Goal: Entertainment & Leisure: Consume media (video, audio)

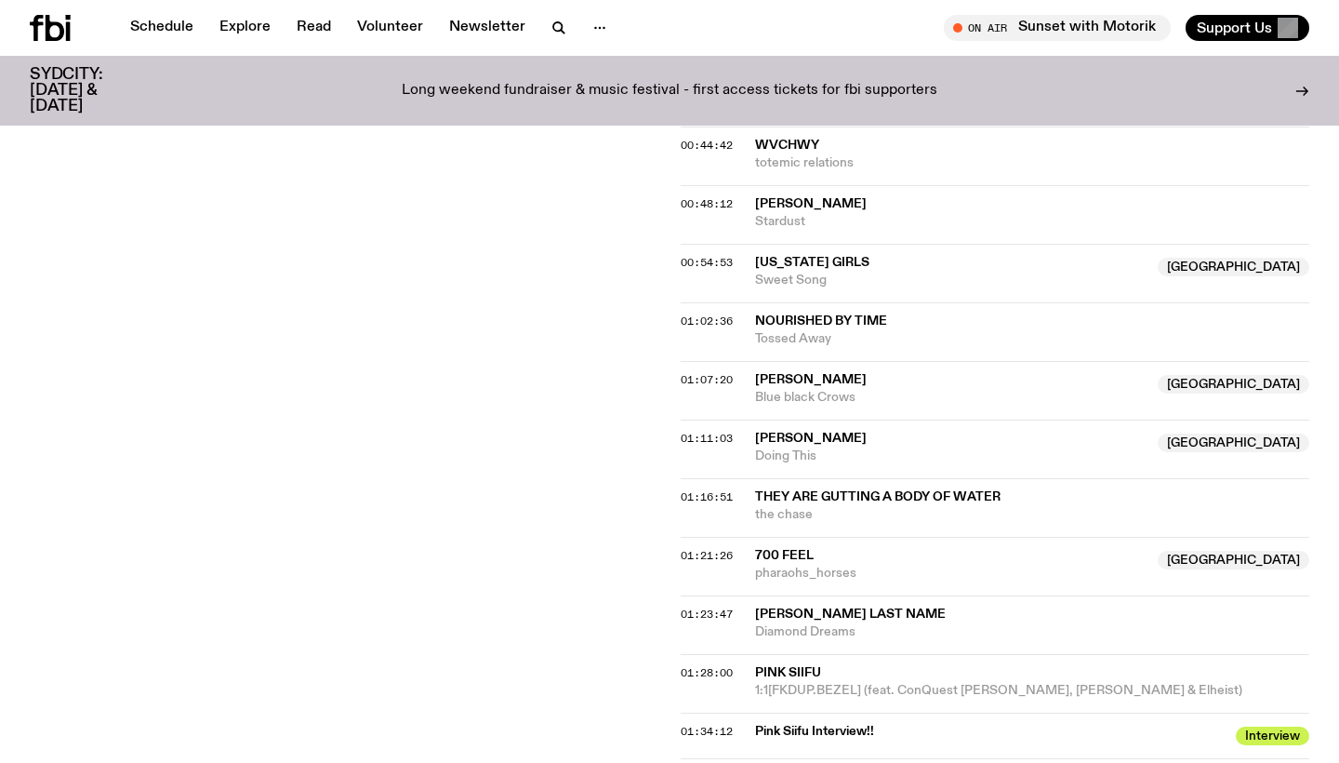
scroll to position [1449, 0]
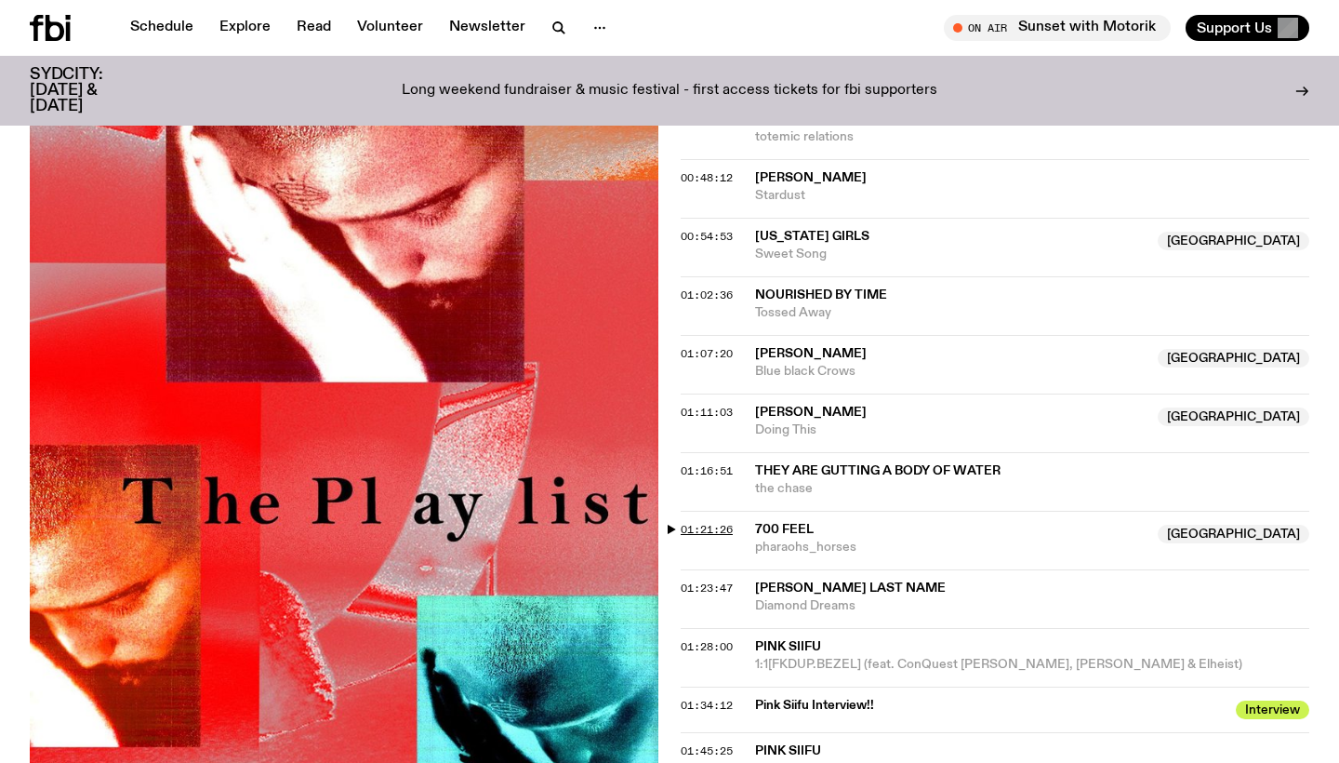
click at [683, 522] on span "01:21:26" at bounding box center [707, 529] width 52 height 15
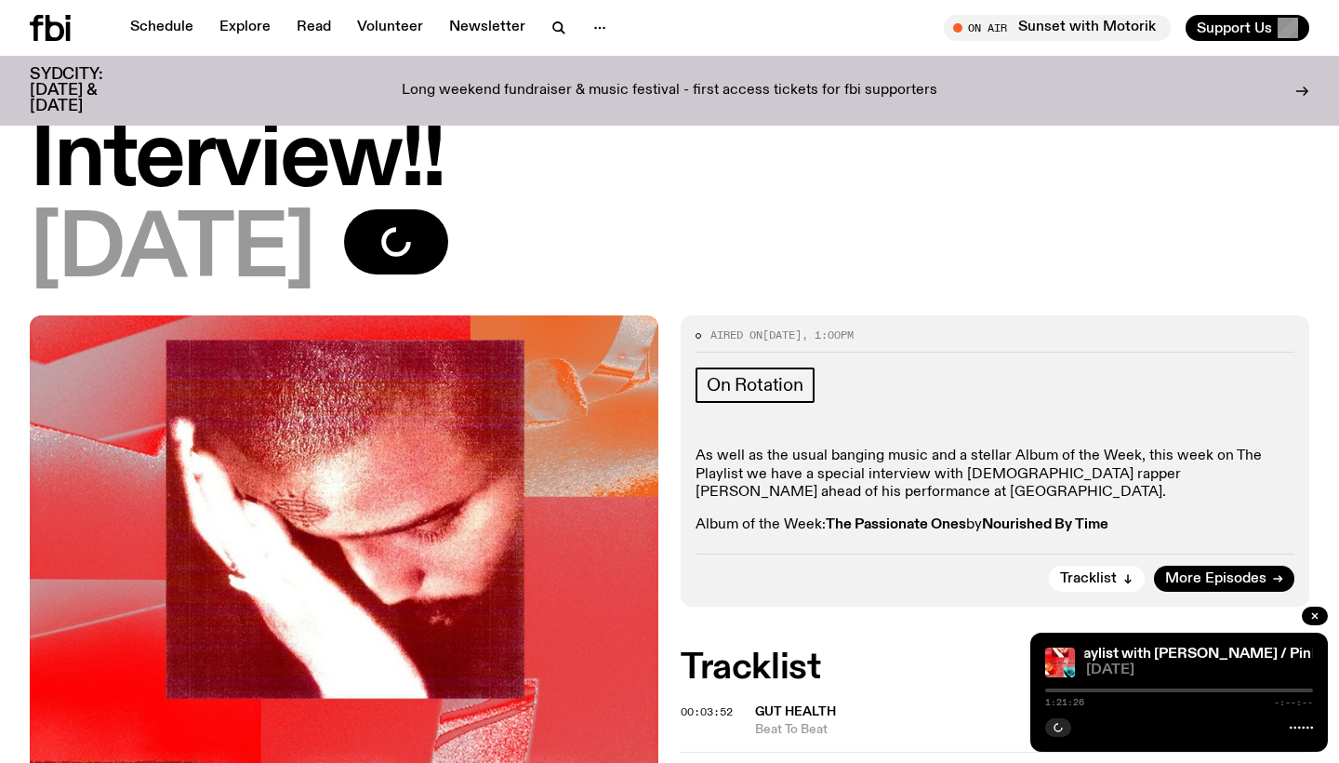
scroll to position [215, 0]
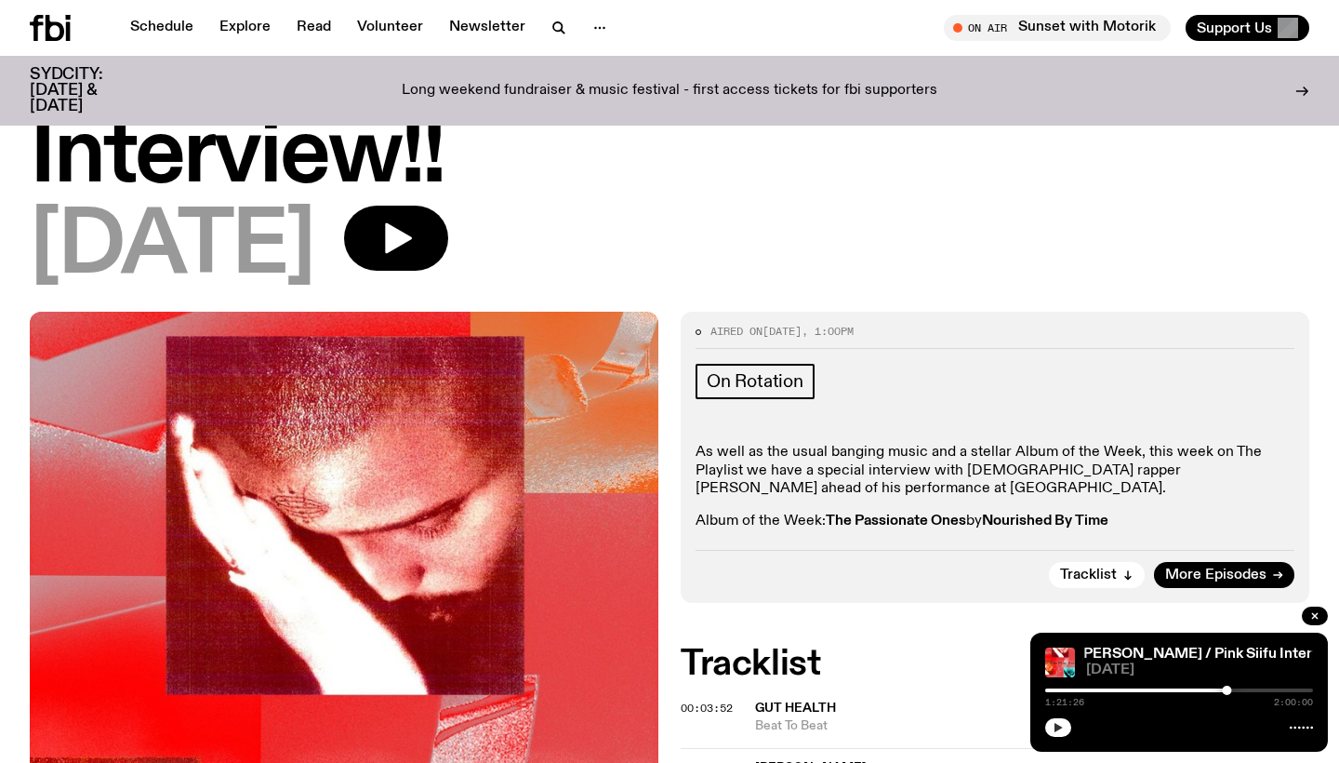
click at [1059, 723] on icon "button" at bounding box center [1058, 727] width 11 height 11
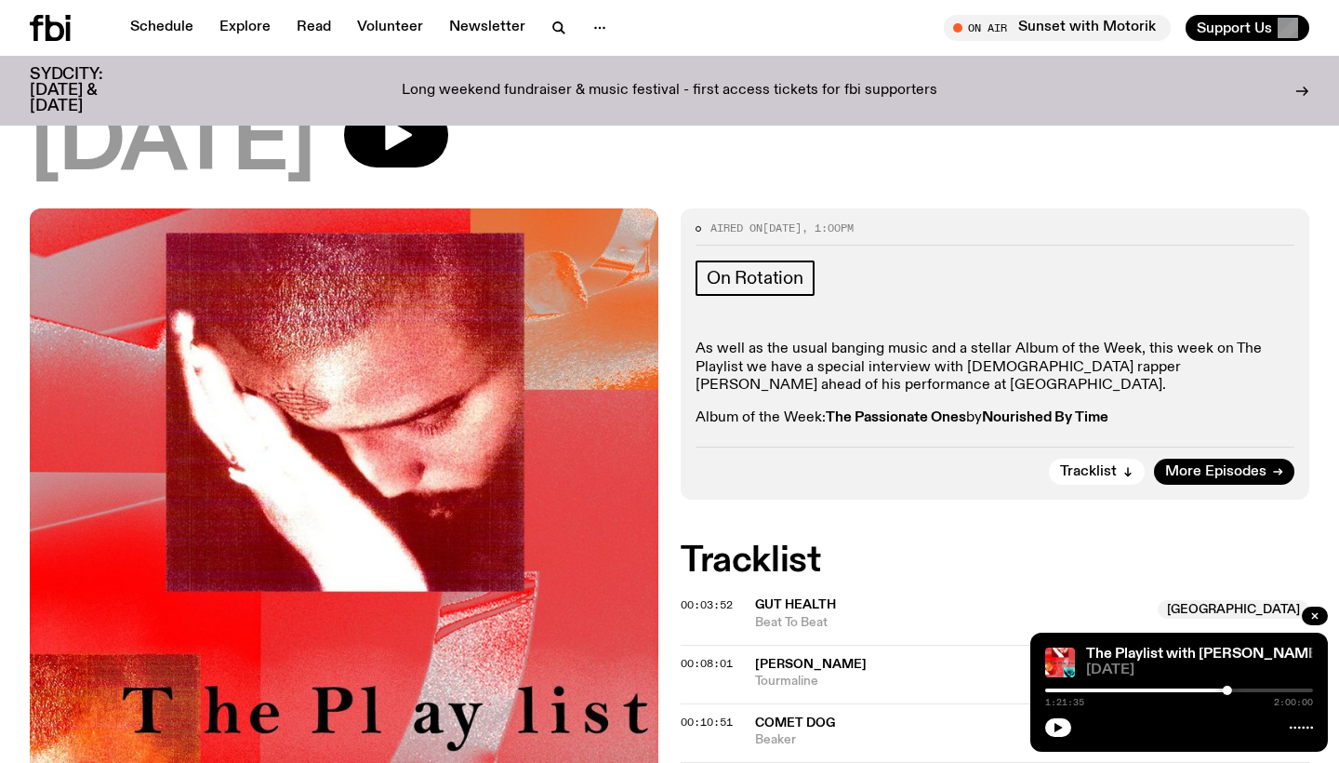
scroll to position [438, 0]
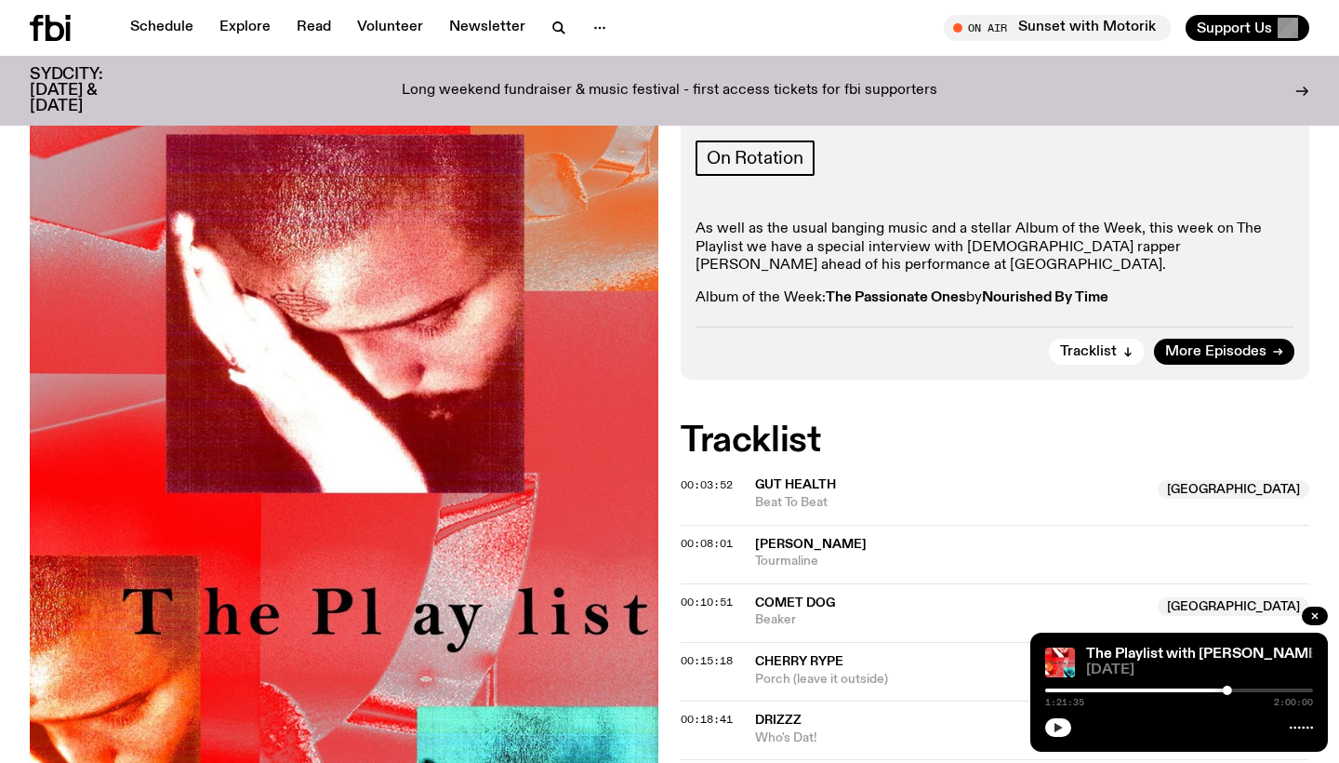
click at [1046, 723] on div at bounding box center [1179, 725] width 268 height 22
click at [1055, 729] on icon "button" at bounding box center [1058, 727] width 11 height 11
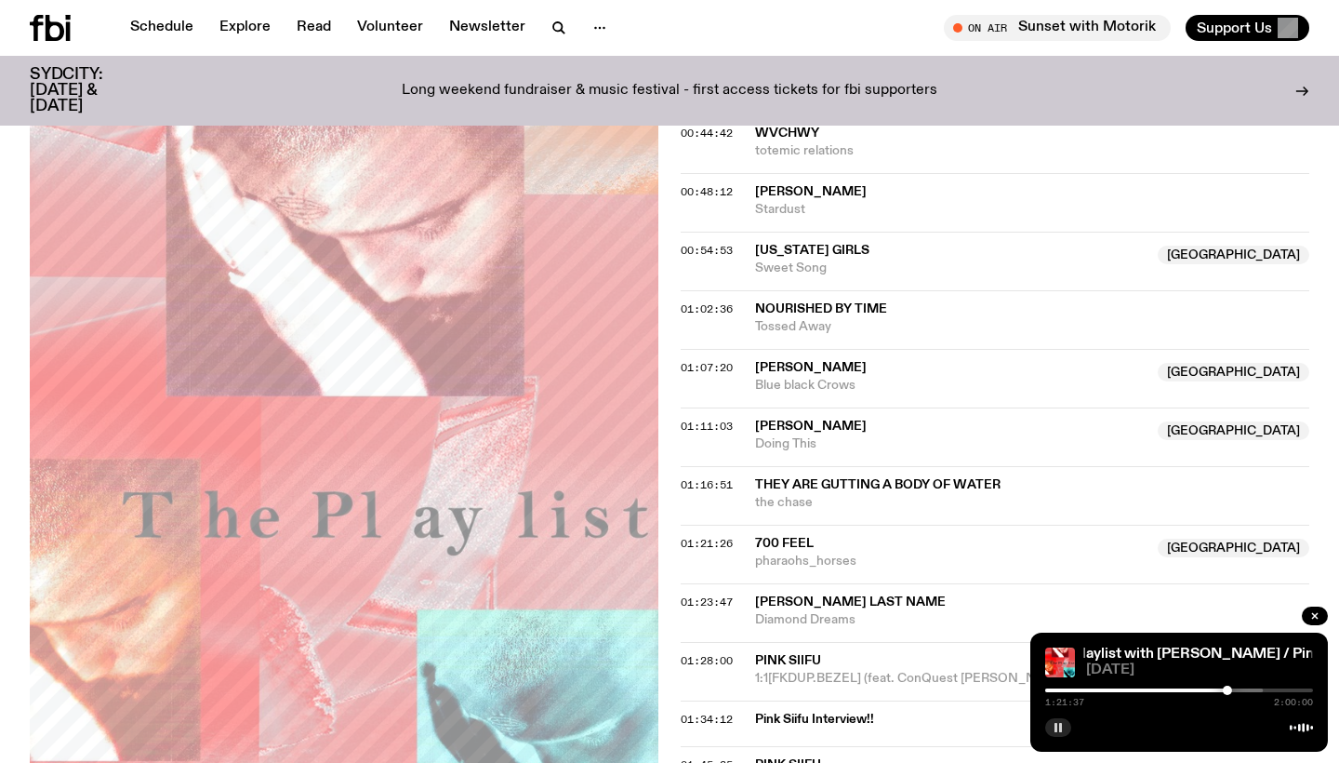
scroll to position [1429, 0]
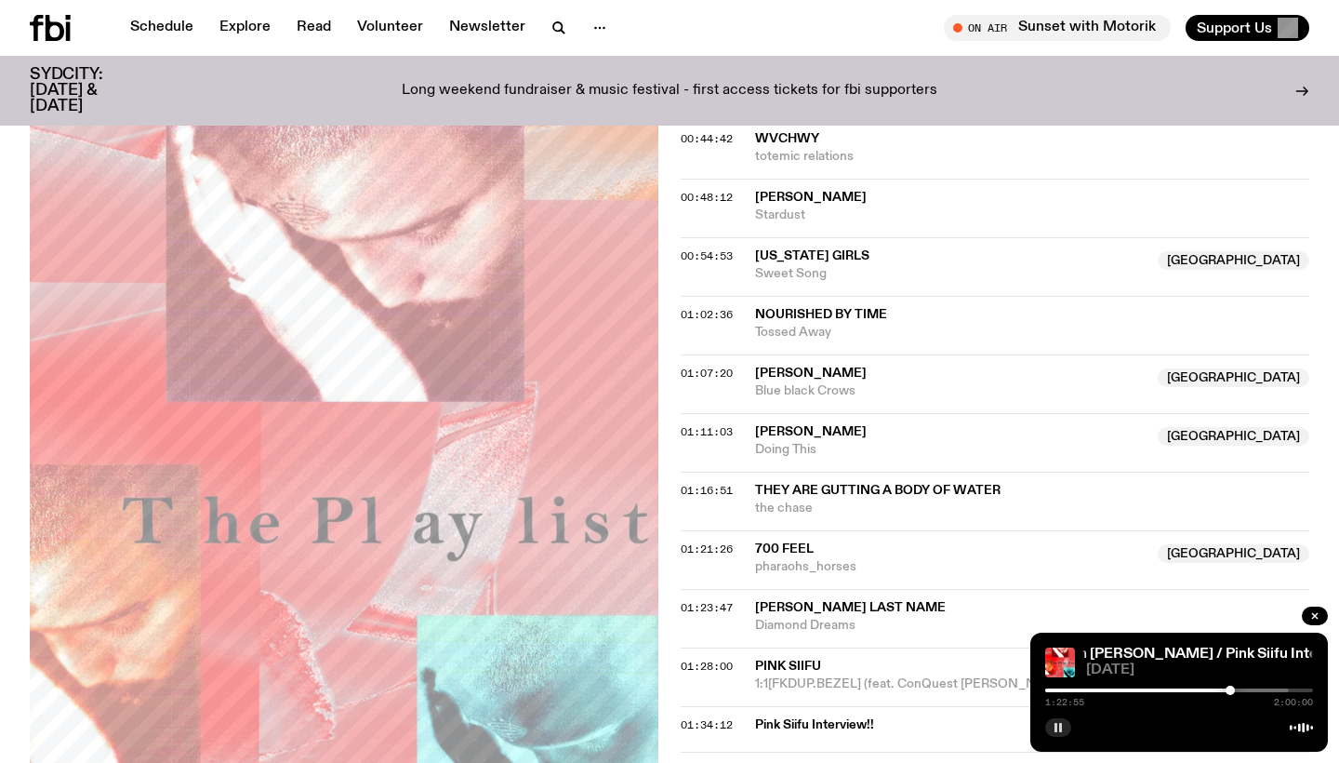
click at [1230, 689] on div at bounding box center [1230, 689] width 9 height 9
click at [1233, 688] on div at bounding box center [1232, 689] width 9 height 9
click at [1229, 689] on div at bounding box center [1229, 689] width 9 height 9
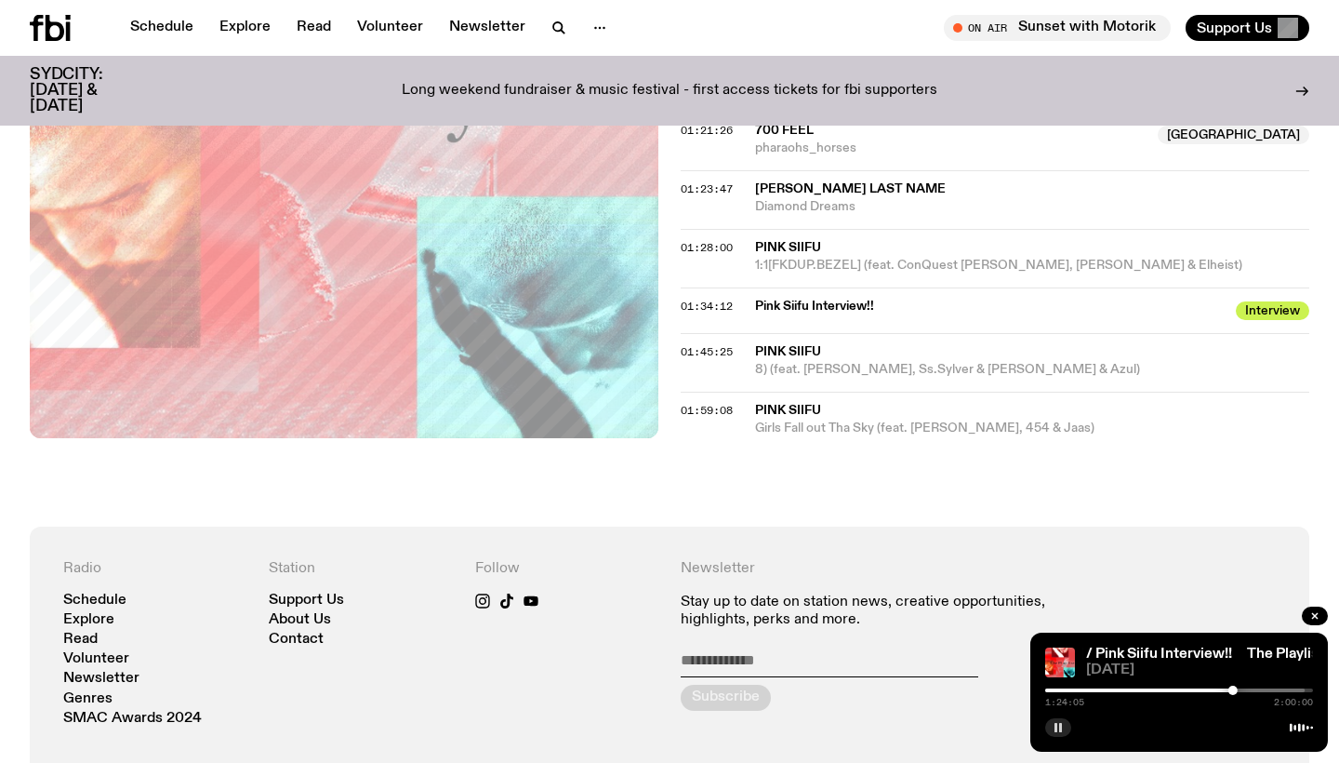
scroll to position [1905, 0]
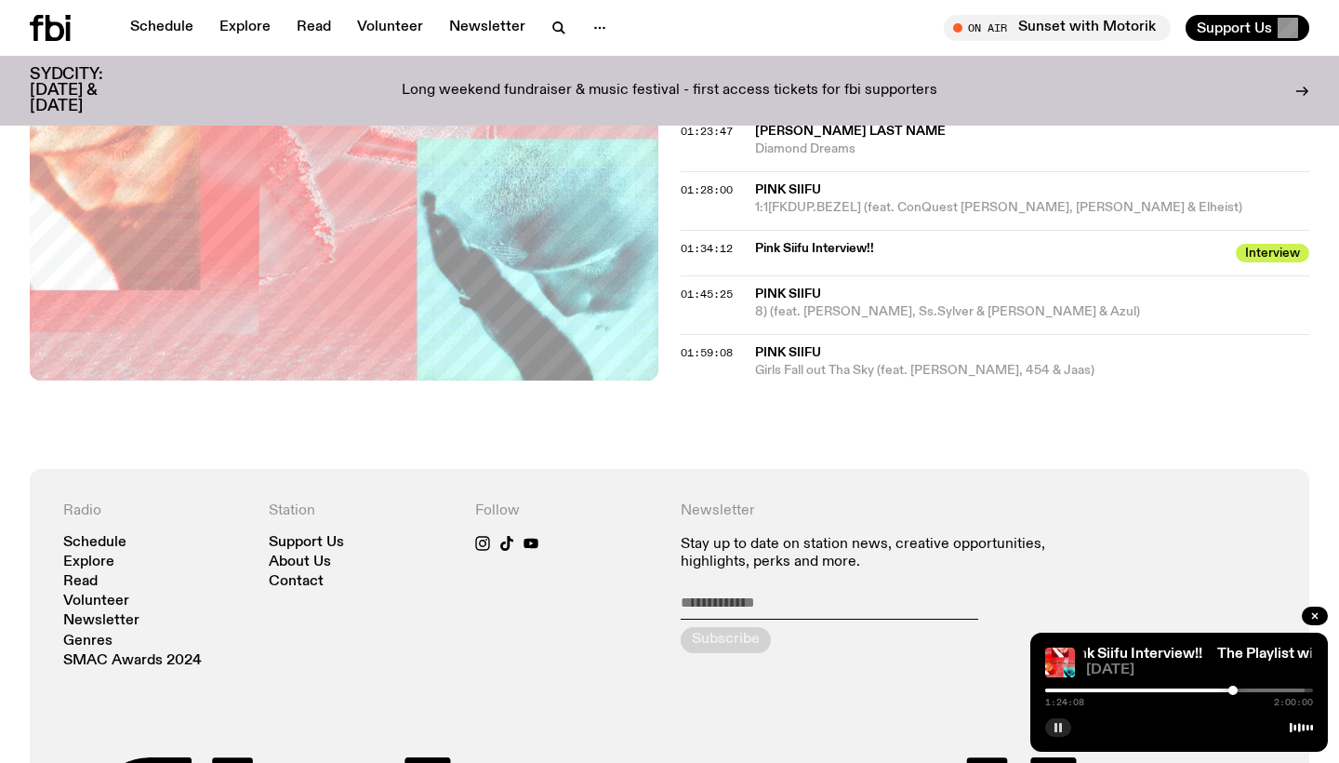
click at [1057, 729] on rect "button" at bounding box center [1056, 727] width 3 height 9
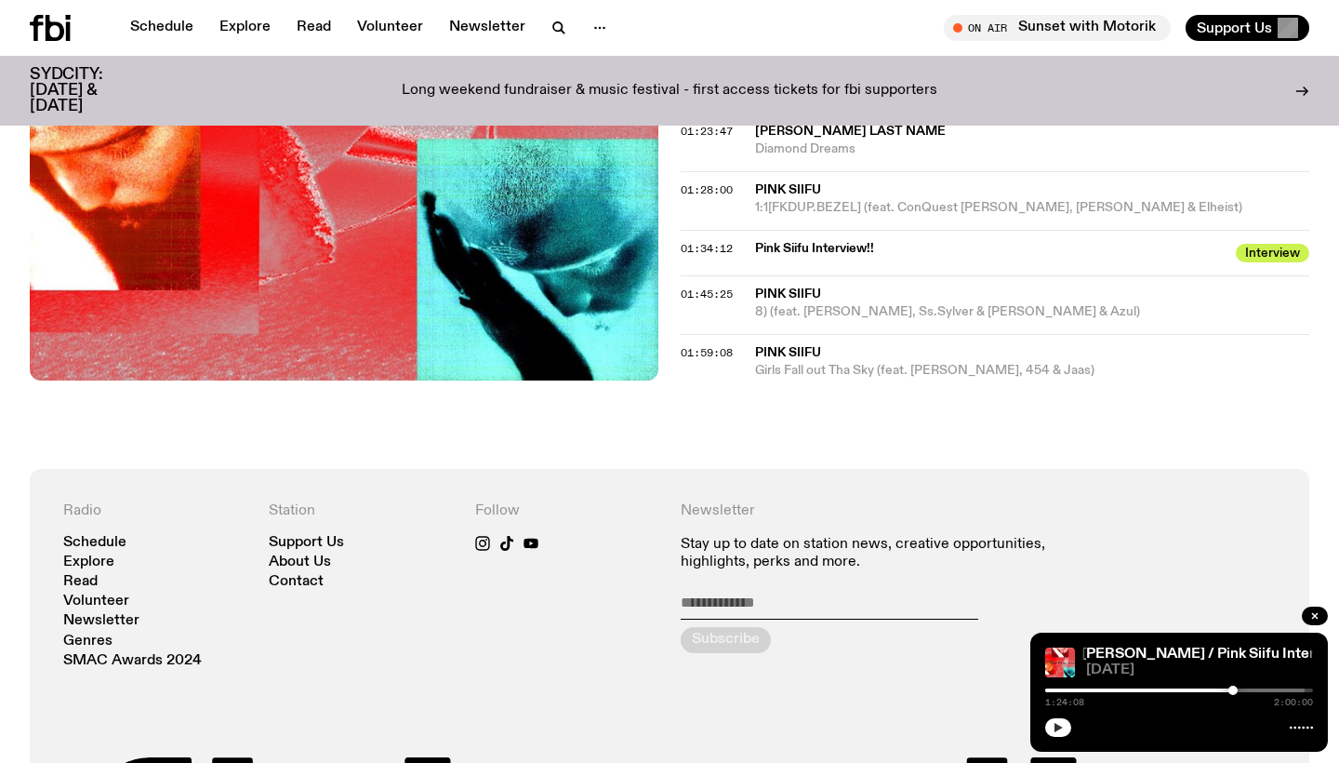
click at [1057, 729] on icon "button" at bounding box center [1059, 727] width 8 height 9
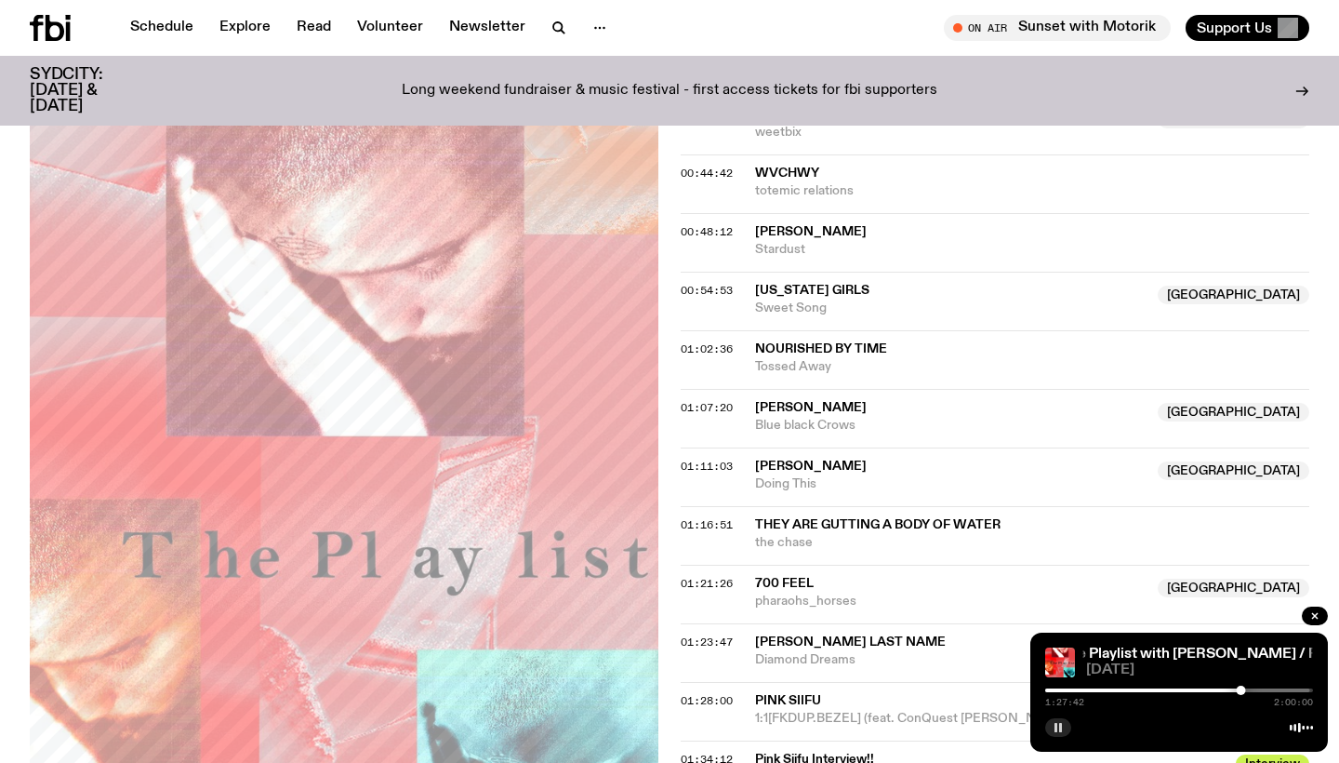
scroll to position [1395, 0]
click at [53, 39] on icon at bounding box center [55, 28] width 19 height 26
